Goal: Information Seeking & Learning: Find specific fact

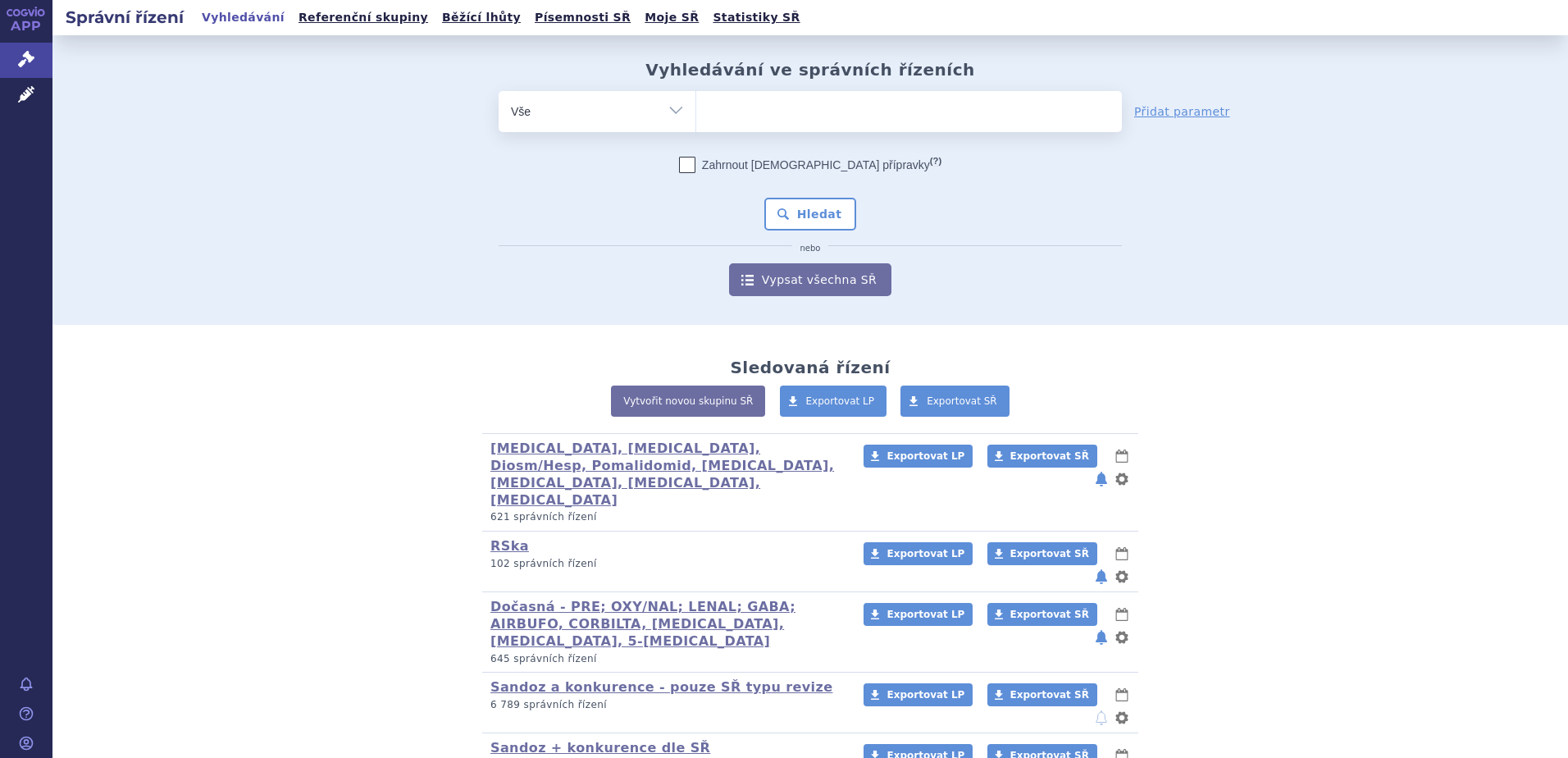
click at [819, 103] on ul at bounding box center [909, 109] width 426 height 35
click at [696, 103] on select at bounding box center [695, 110] width 1 height 41
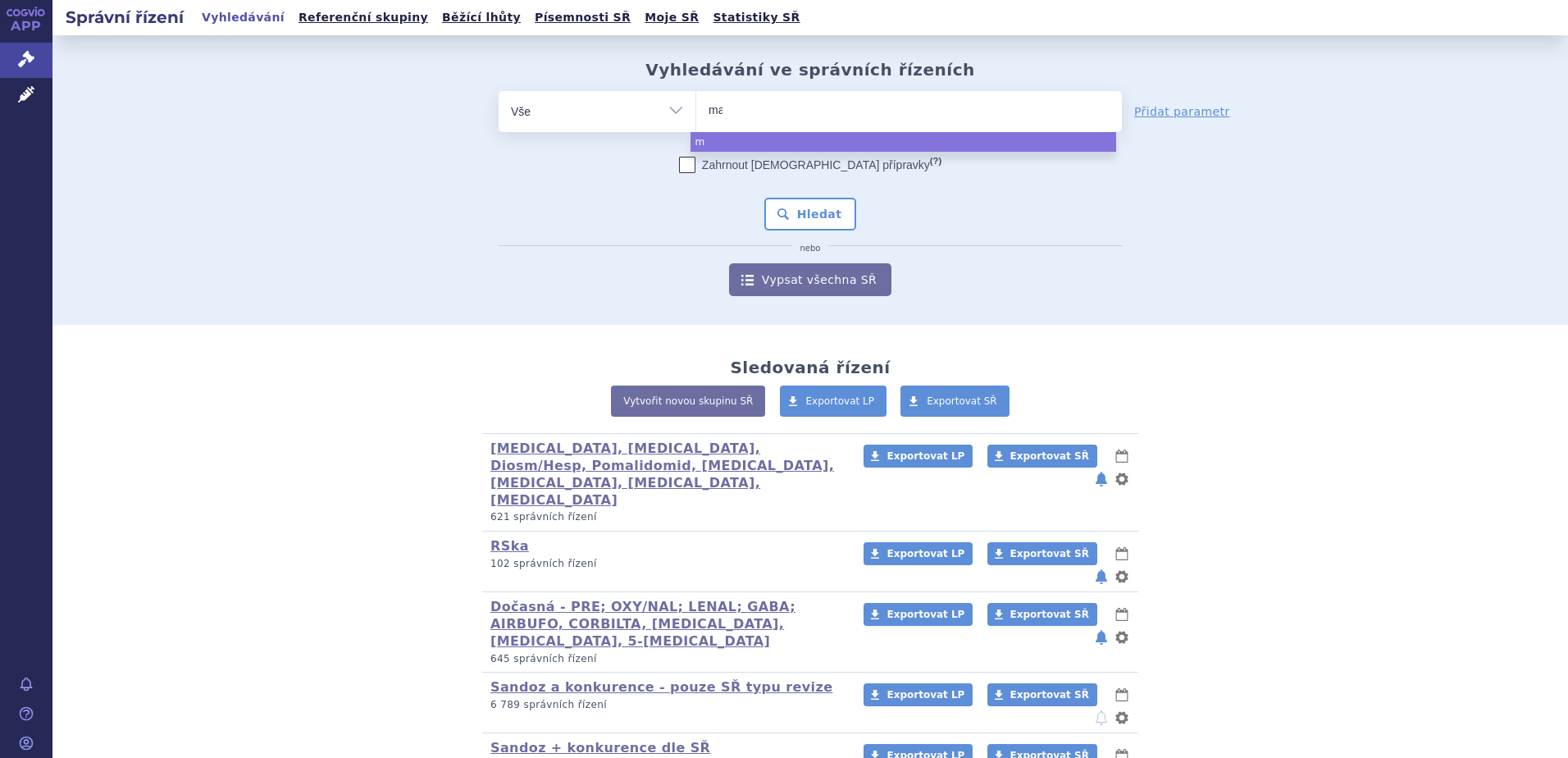
type input "mat"
type input "matri"
type input "matrif"
type input "matrifen"
select select "matrifen"
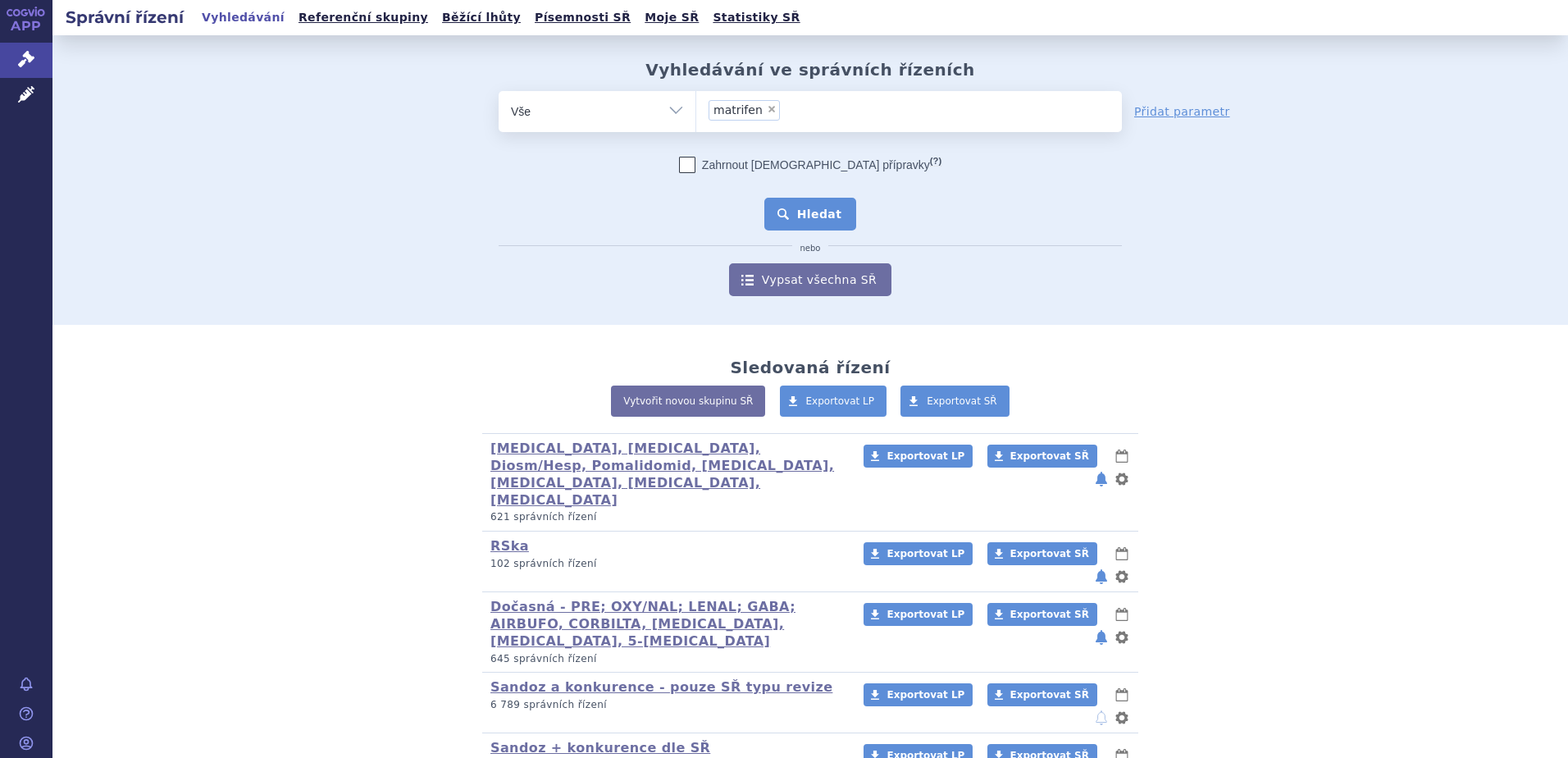
click at [786, 209] on button "Hledat" at bounding box center [810, 214] width 93 height 33
